Goal: Find specific page/section: Find specific page/section

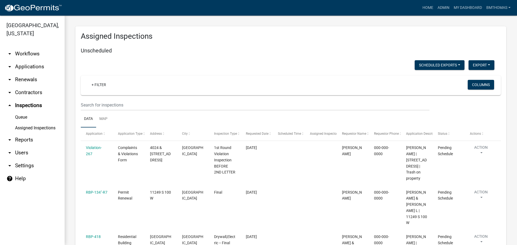
select select "3: 100"
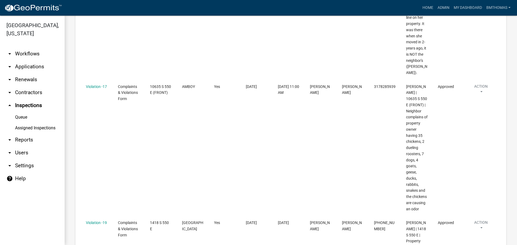
click at [25, 60] on link "arrow_drop_down Applications" at bounding box center [32, 66] width 65 height 13
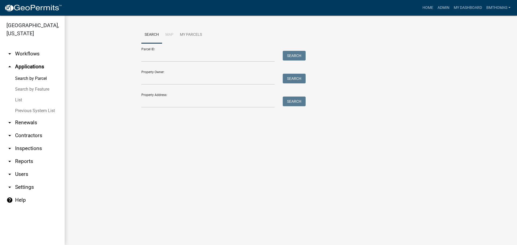
click at [21, 95] on link "List" at bounding box center [32, 100] width 65 height 11
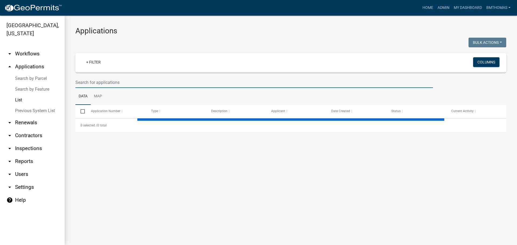
click at [86, 83] on input "text" at bounding box center [253, 82] width 357 height 11
select select "3: 100"
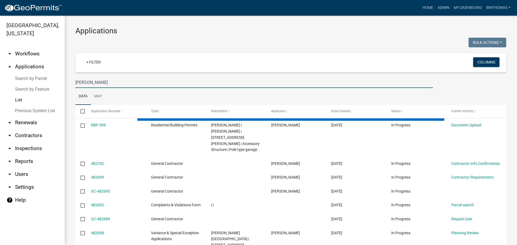
type input "[PERSON_NAME]"
